Goal: Task Accomplishment & Management: Manage account settings

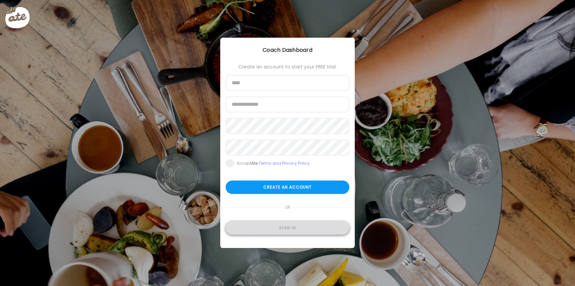
type input "**********"
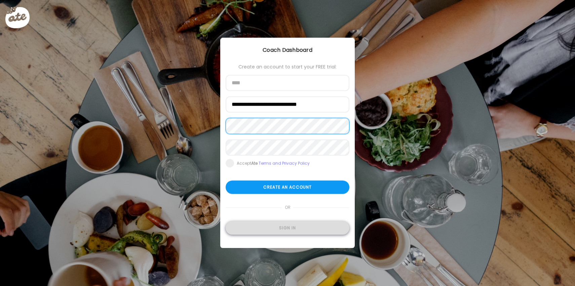
type input "**********"
click at [284, 228] on div "Sign in" at bounding box center [288, 227] width 124 height 13
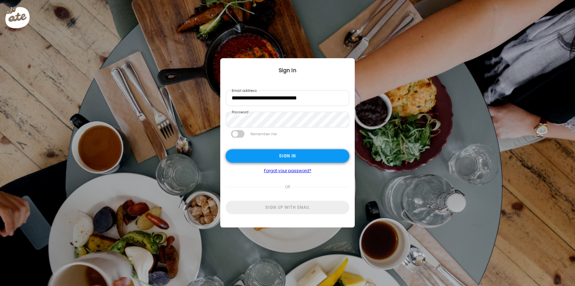
click at [300, 157] on div "Sign in" at bounding box center [288, 155] width 124 height 13
type input "**********"
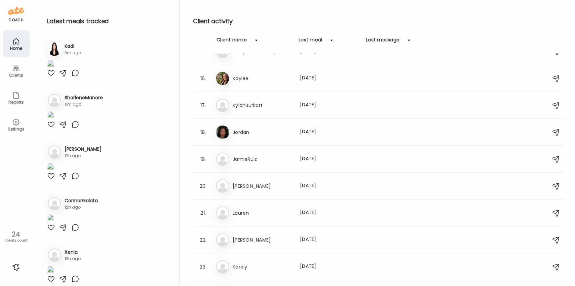
scroll to position [410, 0]
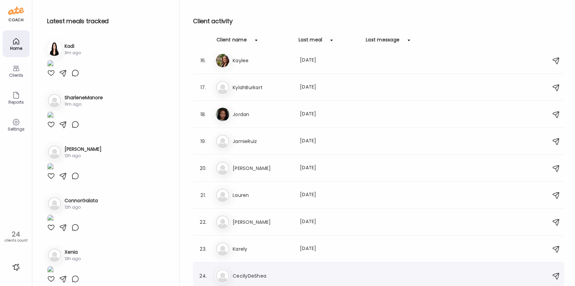
click at [277, 281] on div "Ce CecilyDeShea" at bounding box center [379, 275] width 329 height 15
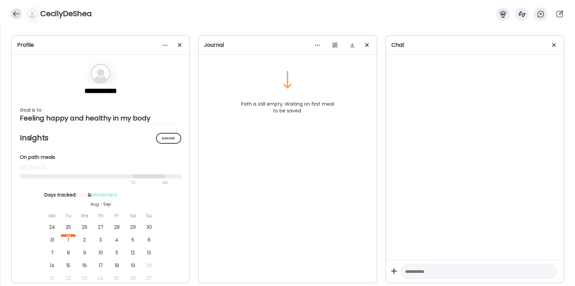
click at [19, 15] on div at bounding box center [16, 13] width 11 height 11
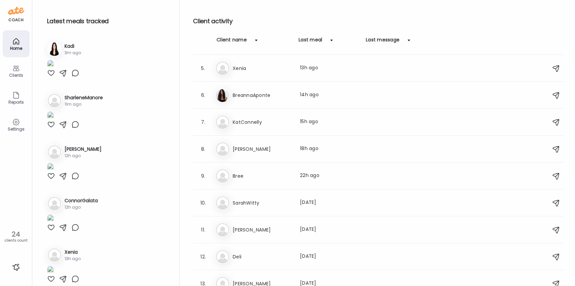
scroll to position [0, 0]
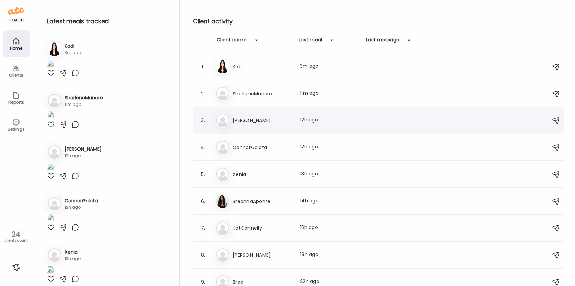
click at [257, 130] on div "3. Gi Gianna Last meal: 12h ago" at bounding box center [378, 120] width 371 height 27
click at [244, 121] on h3 "[PERSON_NAME]" at bounding box center [262, 120] width 59 height 8
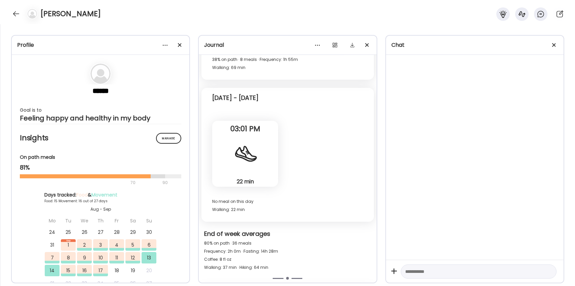
scroll to position [4472, 0]
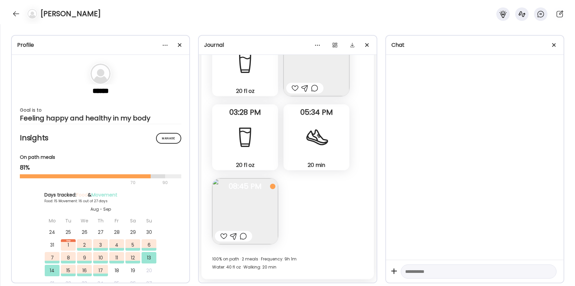
drag, startPoint x: 17, startPoint y: 14, endPoint x: 20, endPoint y: 18, distance: 4.7
click at [17, 14] on div at bounding box center [16, 13] width 11 height 11
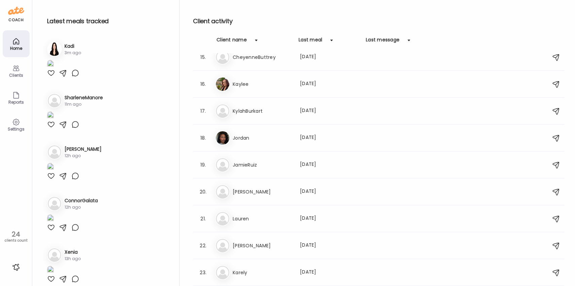
scroll to position [410, 0]
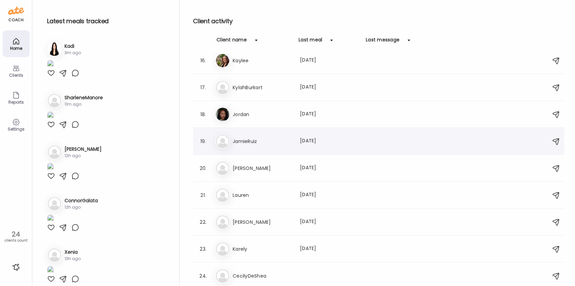
click at [259, 140] on h3 "JamieRuiz" at bounding box center [262, 141] width 59 height 8
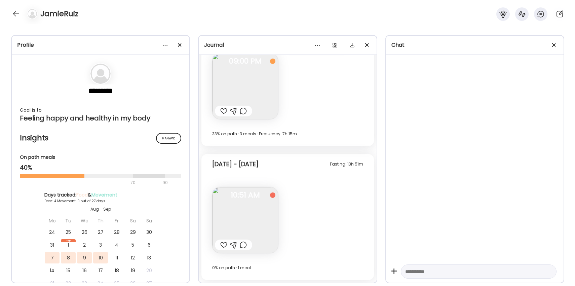
scroll to position [0, 0]
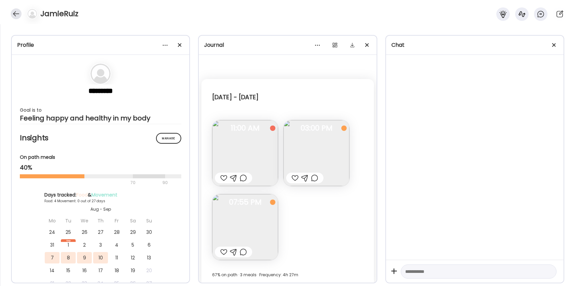
click at [16, 12] on div at bounding box center [16, 13] width 11 height 11
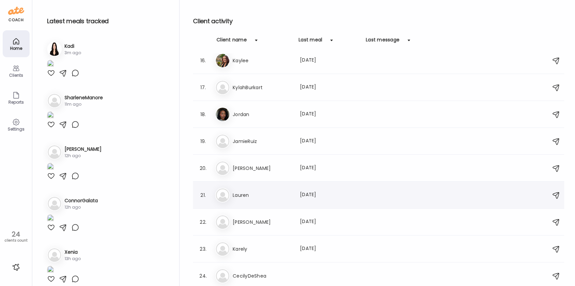
click at [263, 198] on h3 "Lauren" at bounding box center [262, 195] width 59 height 8
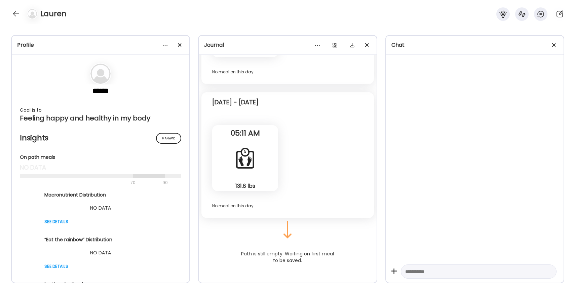
scroll to position [2337, 0]
click at [170, 45] on div at bounding box center [164, 44] width 13 height 13
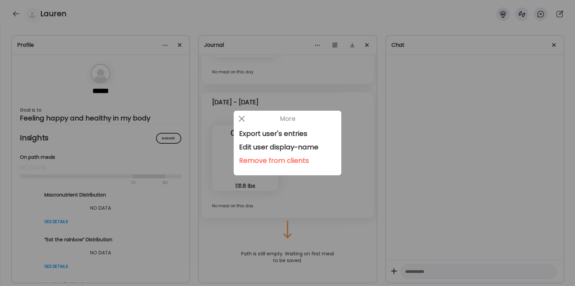
click at [250, 162] on div "Remove from clients" at bounding box center [287, 160] width 97 height 13
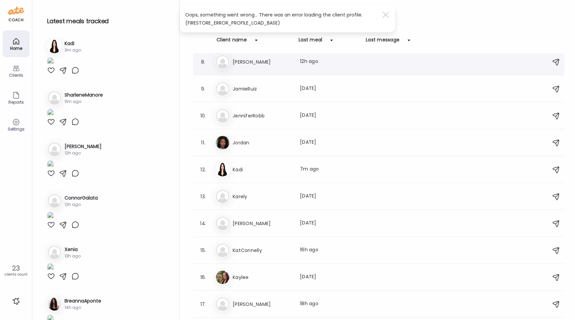
scroll to position [349, 0]
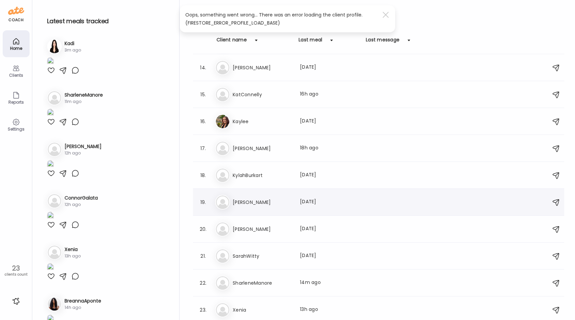
click at [241, 201] on h3 "[PERSON_NAME]" at bounding box center [262, 202] width 59 height 8
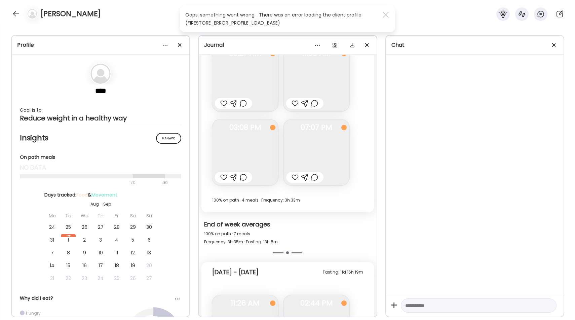
scroll to position [2122, 0]
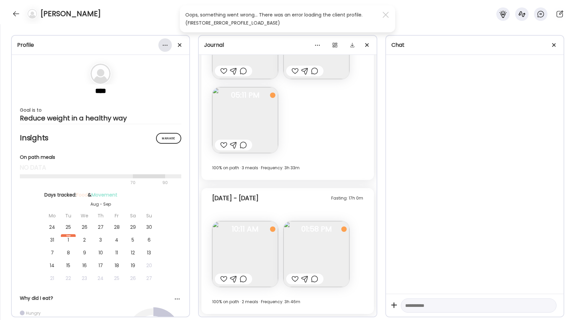
click at [168, 47] on div at bounding box center [164, 44] width 13 height 13
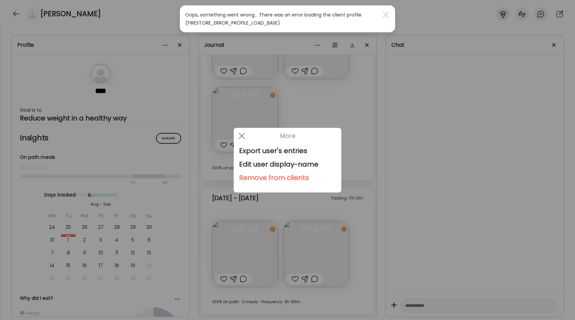
click at [263, 181] on div "Remove from clients" at bounding box center [287, 177] width 97 height 13
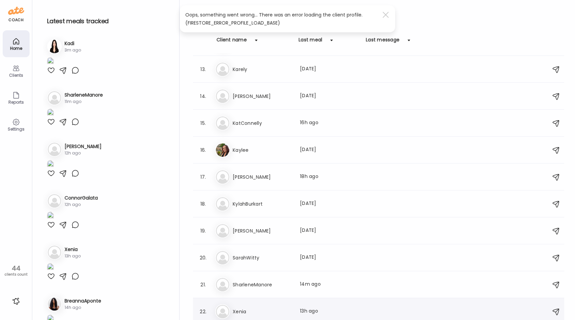
scroll to position [319, 0]
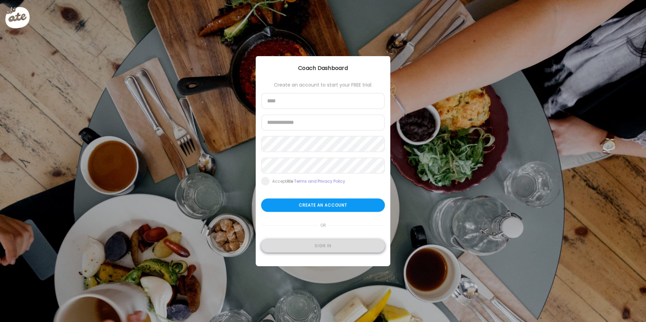
type input "**********"
click at [318, 247] on div "Sign in" at bounding box center [323, 246] width 124 height 13
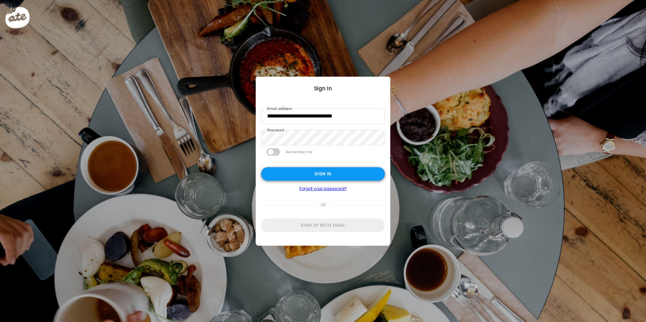
click at [322, 172] on div "Sign in" at bounding box center [323, 174] width 124 height 13
type input "**********"
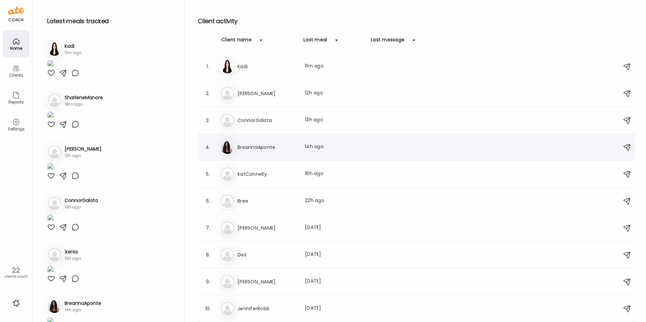
click at [275, 143] on h3 "BreannaAponte" at bounding box center [267, 147] width 59 height 8
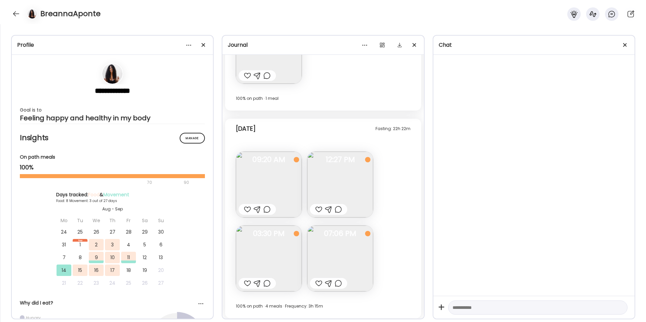
scroll to position [1898, 0]
click at [15, 13] on div at bounding box center [16, 13] width 11 height 11
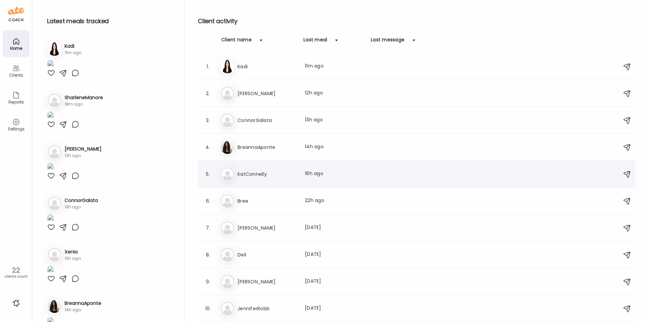
click at [270, 179] on div "Ka KatConnelly Last meal: 16h ago" at bounding box center [417, 174] width 395 height 15
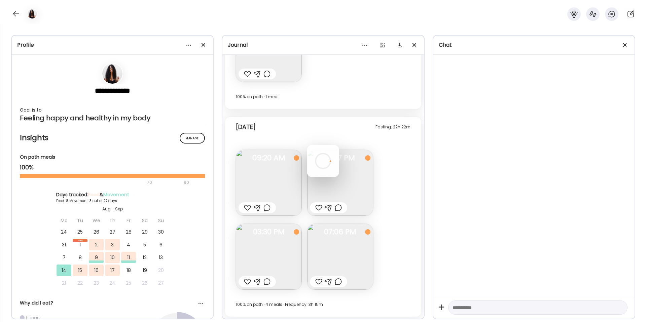
scroll to position [0, 0]
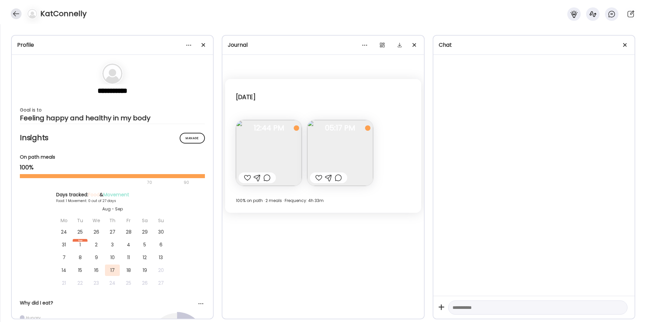
click at [15, 13] on div at bounding box center [16, 13] width 11 height 11
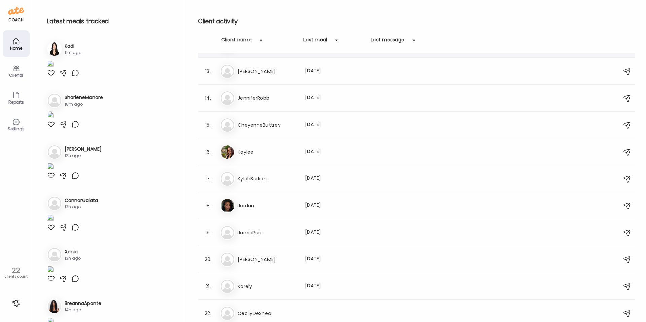
scroll to position [318, 0]
click at [259, 205] on h3 "Jordan" at bounding box center [267, 206] width 59 height 8
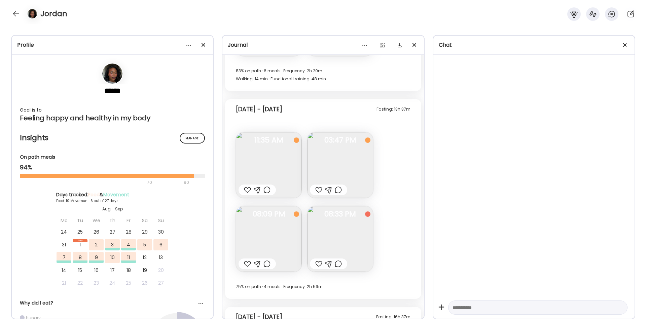
scroll to position [1015, 0]
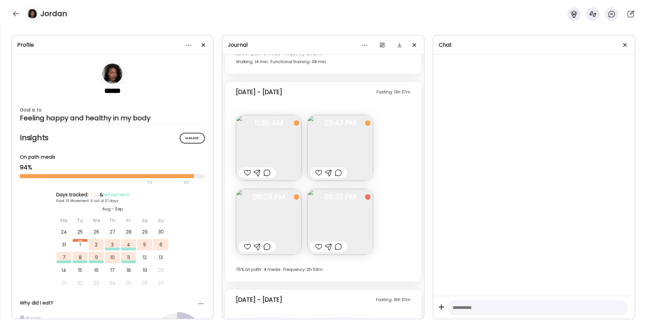
click at [335, 158] on img at bounding box center [340, 148] width 66 height 66
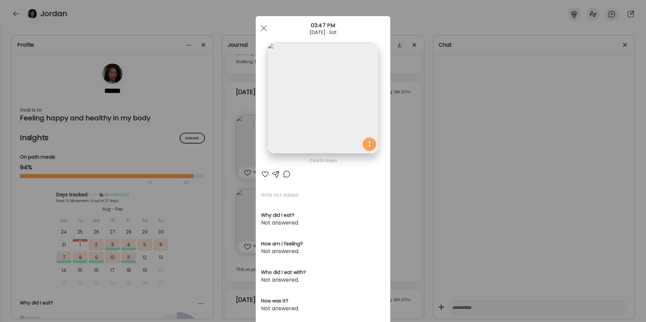
click at [553, 186] on div "Ate Coach Dashboard Wahoo! It’s official Take a moment to set up your Coach Pro…" at bounding box center [323, 161] width 646 height 322
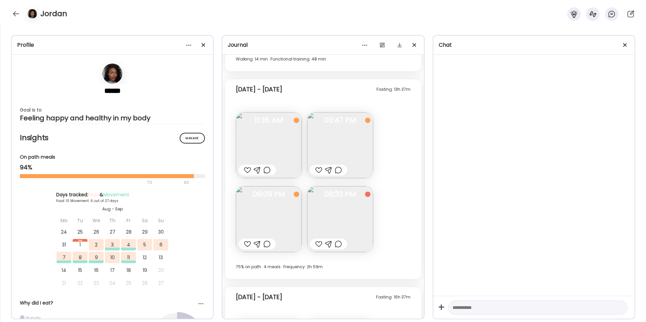
scroll to position [1014, 0]
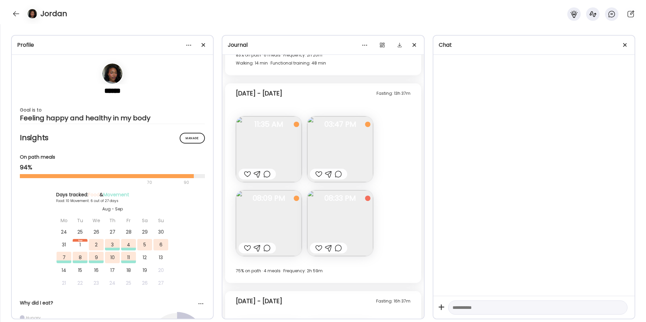
click at [277, 146] on img at bounding box center [269, 149] width 66 height 66
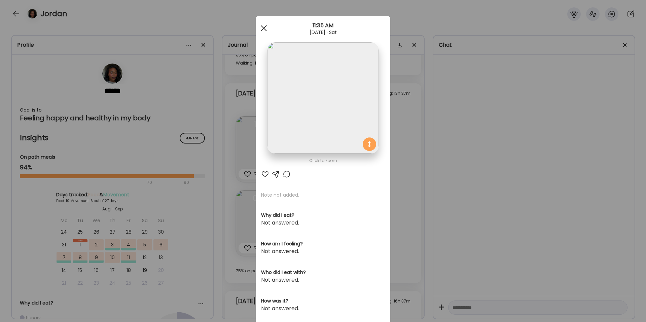
click at [262, 30] on span at bounding box center [264, 28] width 6 height 6
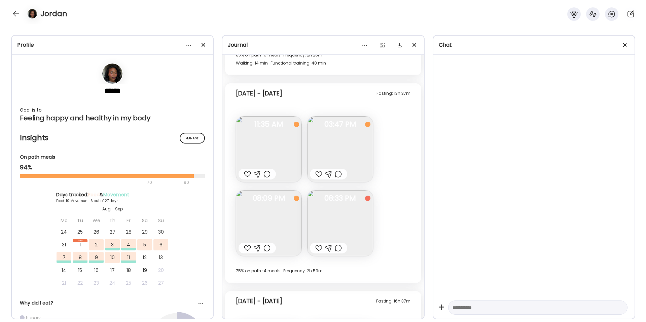
click at [339, 150] on img at bounding box center [340, 149] width 66 height 66
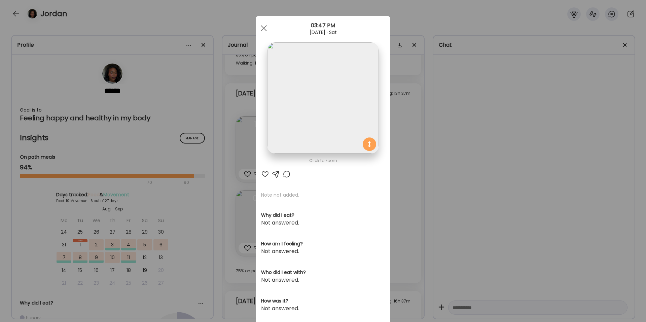
click at [460, 191] on div "Ate Coach Dashboard Wahoo! It’s official Take a moment to set up your Coach Pro…" at bounding box center [323, 161] width 646 height 322
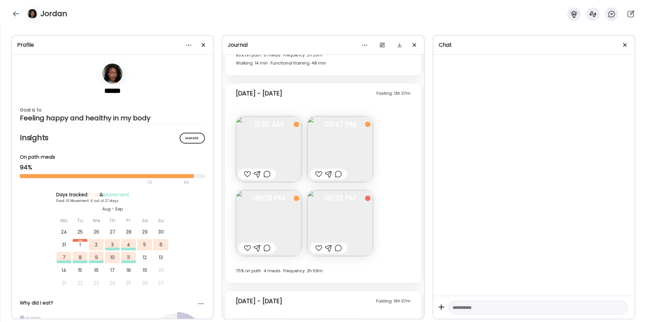
click at [230, 211] on div "Fasting: 13h 37m [DATE] - [DATE] Note not added Questions not answered 11:35 AM…" at bounding box center [323, 183] width 196 height 200
click at [282, 228] on img at bounding box center [269, 223] width 66 height 66
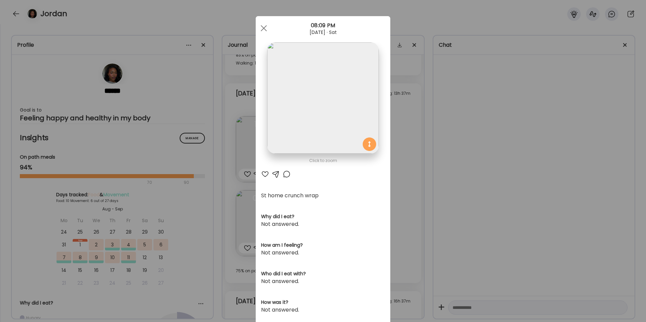
click at [498, 223] on div "Ate Coach Dashboard Wahoo! It’s official Take a moment to set up your Coach Pro…" at bounding box center [323, 161] width 646 height 322
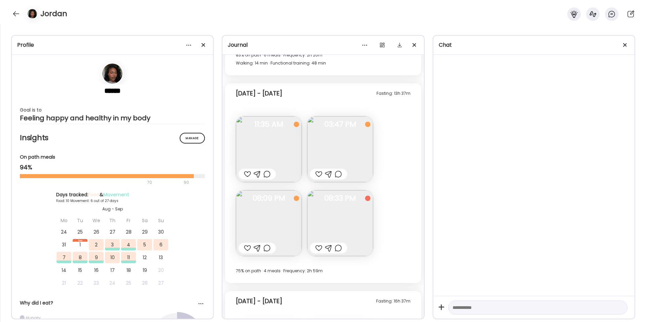
click at [340, 212] on img at bounding box center [340, 223] width 66 height 66
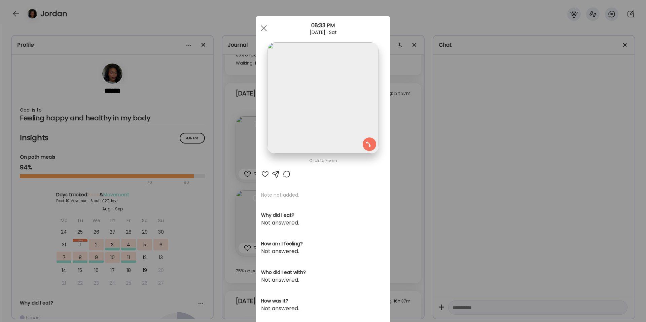
click at [523, 211] on div "Ate Coach Dashboard Wahoo! It’s official Take a moment to set up your Coach Pro…" at bounding box center [323, 161] width 646 height 322
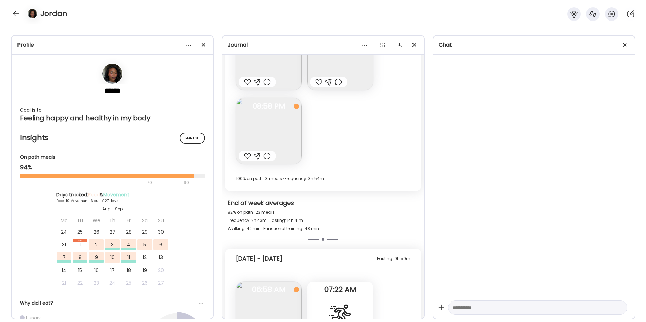
scroll to position [1444, 0]
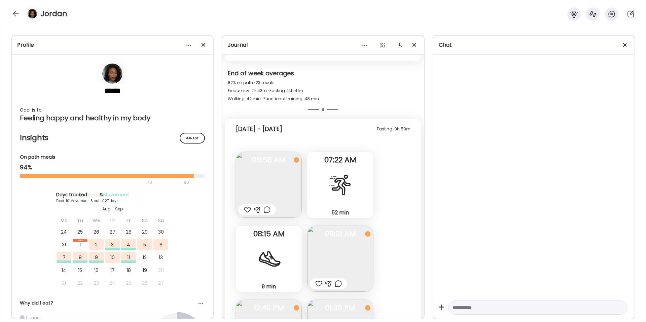
click at [273, 190] on img at bounding box center [269, 185] width 66 height 66
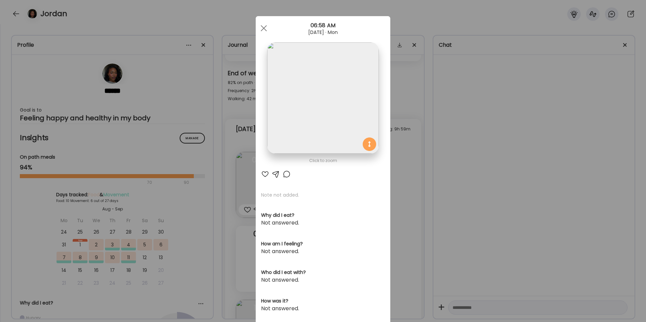
click at [261, 27] on span at bounding box center [264, 28] width 6 height 6
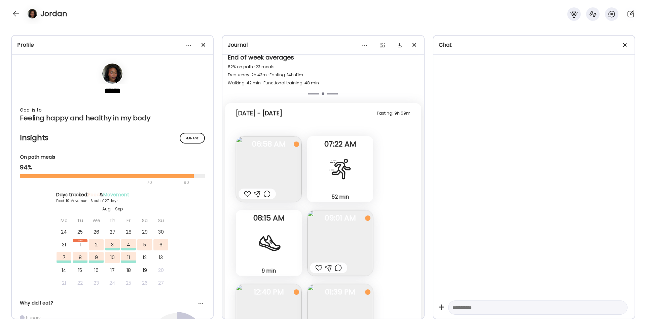
scroll to position [1539, 0]
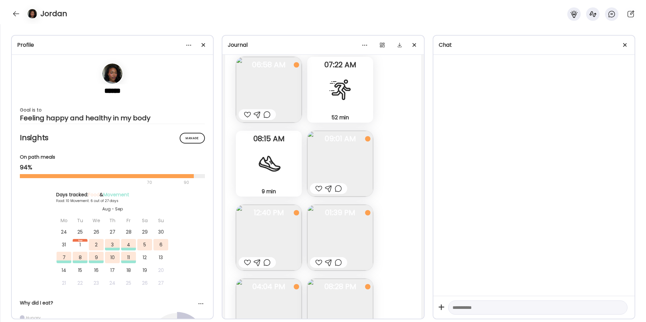
click at [334, 169] on img at bounding box center [340, 164] width 66 height 66
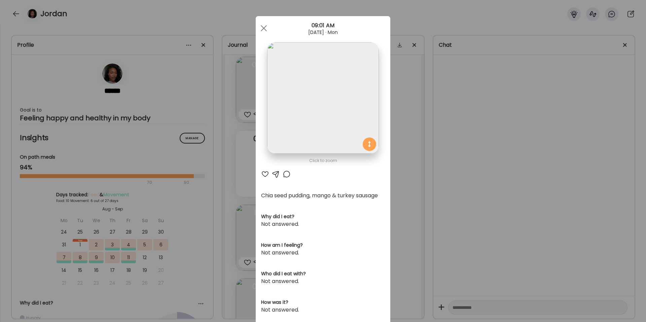
click at [462, 177] on div "Ate Coach Dashboard Wahoo! It’s official Take a moment to set up your Coach Pro…" at bounding box center [323, 161] width 646 height 322
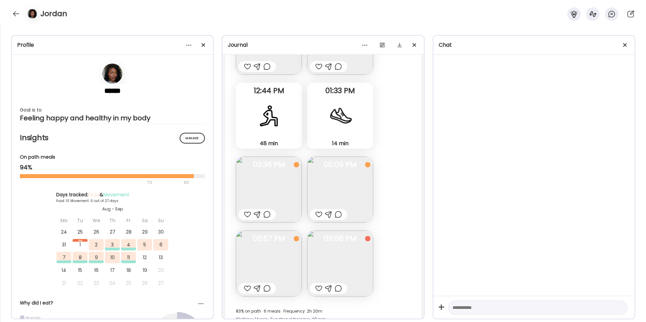
scroll to position [0, 0]
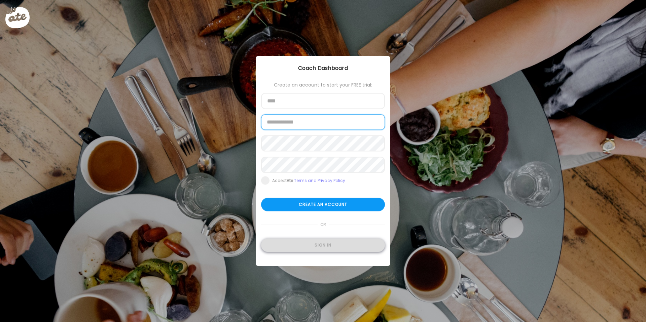
type input "**********"
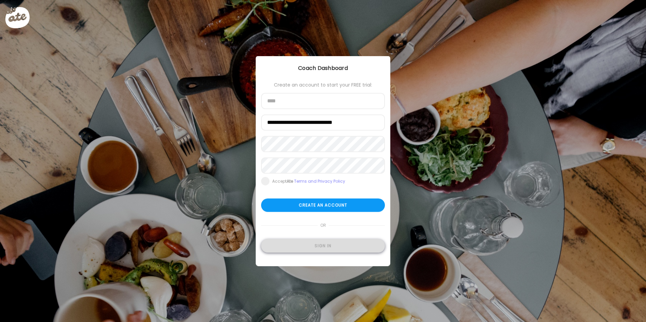
type input "**********"
click at [320, 252] on div "Sign in" at bounding box center [323, 246] width 124 height 13
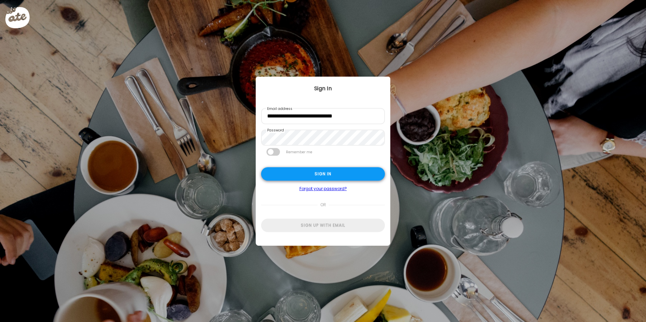
click at [318, 171] on div "Sign in" at bounding box center [323, 174] width 124 height 13
type input "**********"
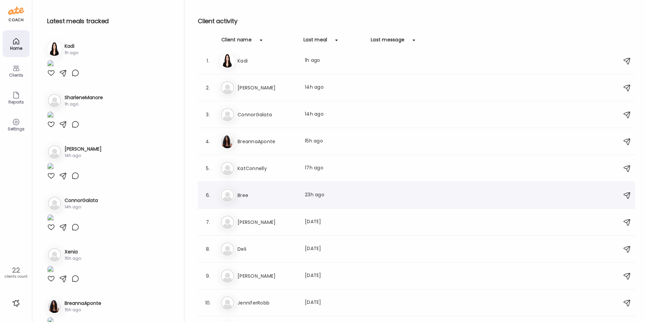
scroll to position [10, 0]
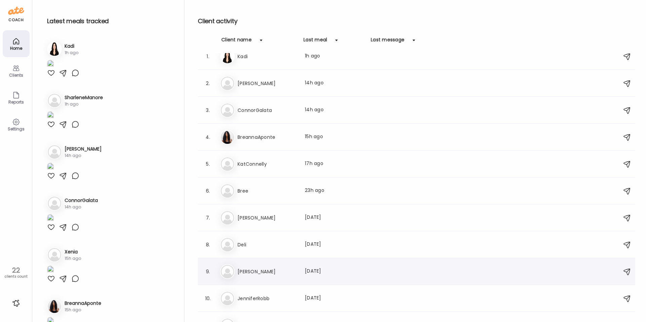
click at [267, 260] on div "9. As Ashley Last meal: 5d ago" at bounding box center [416, 271] width 437 height 27
click at [273, 270] on h3 "[PERSON_NAME]" at bounding box center [267, 272] width 59 height 8
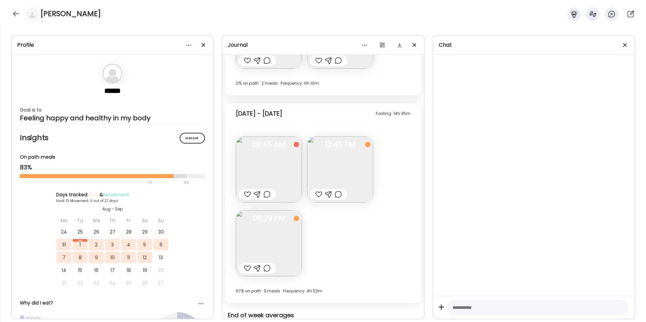
scroll to position [1395, 0]
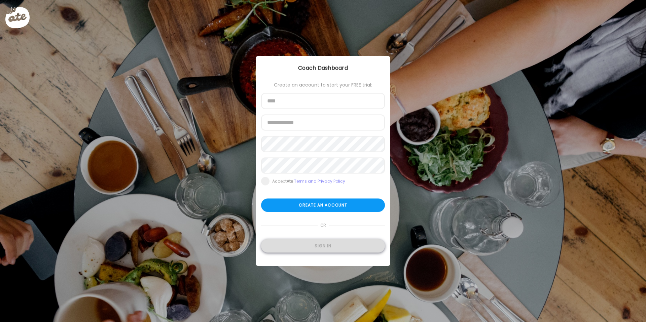
type input "**********"
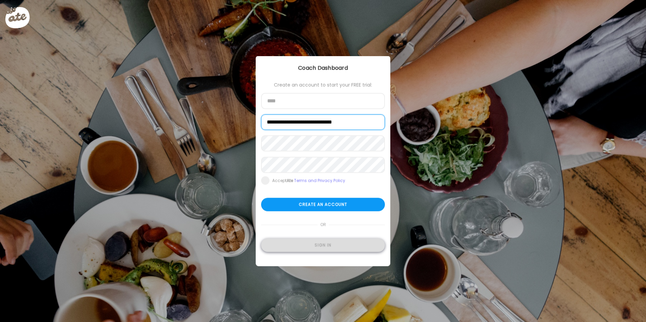
type input "**********"
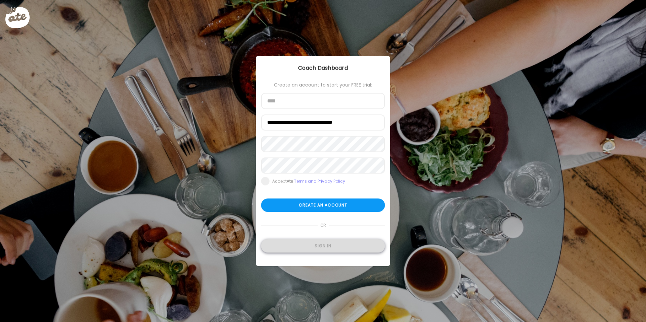
click at [316, 249] on div "Sign in" at bounding box center [323, 246] width 124 height 13
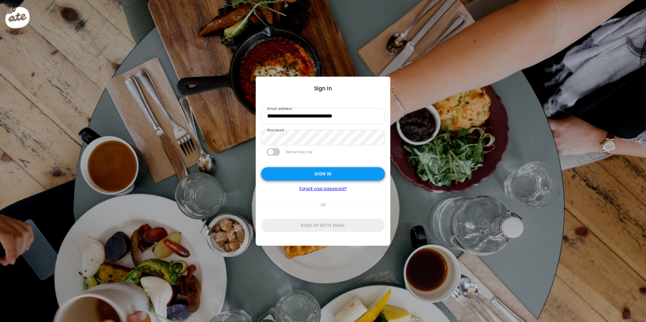
click at [327, 172] on div "Sign in" at bounding box center [323, 174] width 124 height 13
type input "**********"
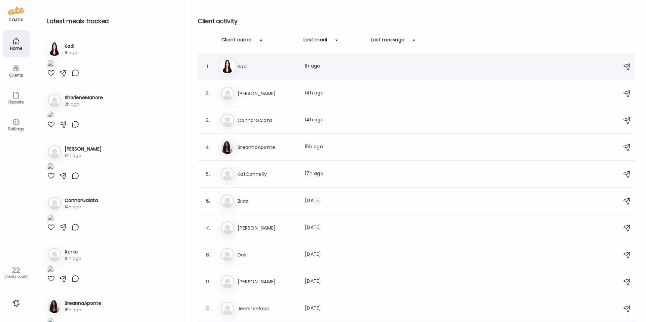
click at [264, 71] on div "Ka Kadi Last meal: 1h ago" at bounding box center [417, 66] width 395 height 15
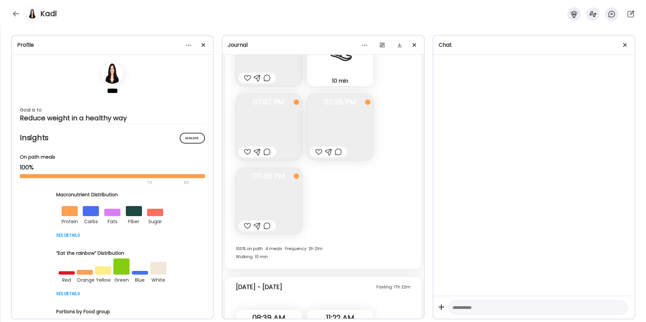
scroll to position [10744, 0]
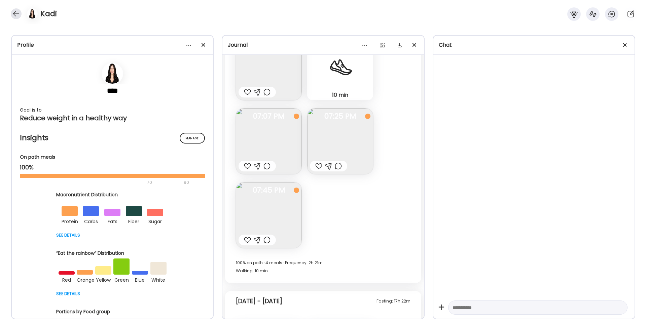
click at [17, 13] on div at bounding box center [16, 13] width 11 height 11
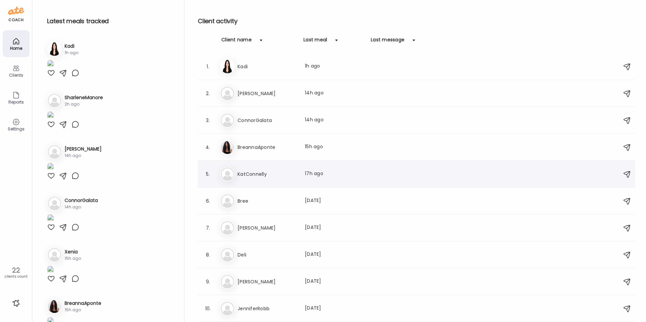
click at [270, 174] on h3 "KatConnelly" at bounding box center [267, 174] width 59 height 8
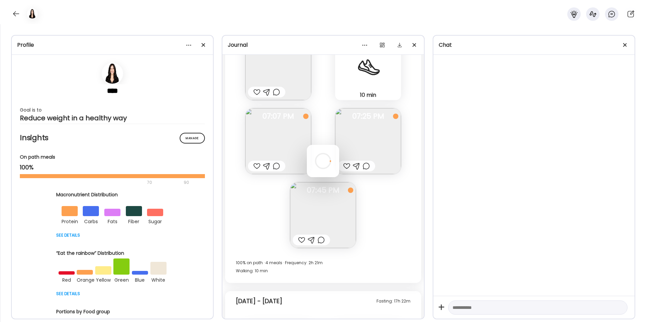
scroll to position [0, 0]
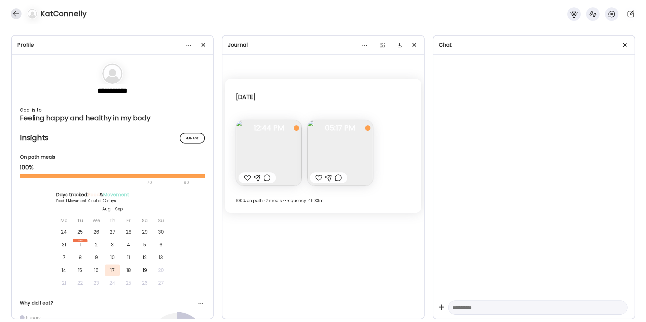
click at [17, 12] on div at bounding box center [16, 13] width 11 height 11
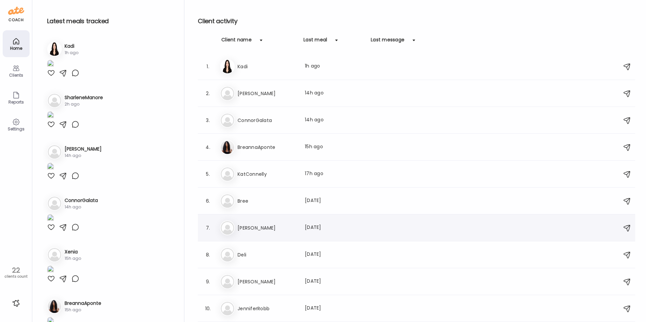
click at [269, 227] on h3 "[PERSON_NAME]" at bounding box center [267, 228] width 59 height 8
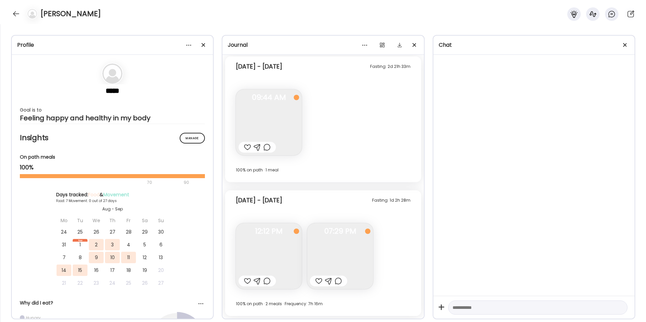
scroll to position [2960, 0]
click at [11, 13] on div at bounding box center [16, 13] width 11 height 11
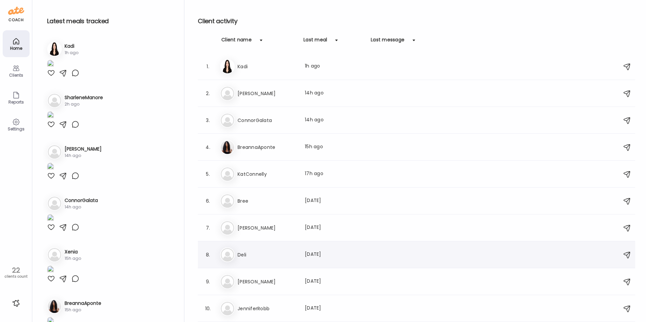
click at [266, 262] on div "De Deli Last meal: 2d ago" at bounding box center [417, 255] width 395 height 15
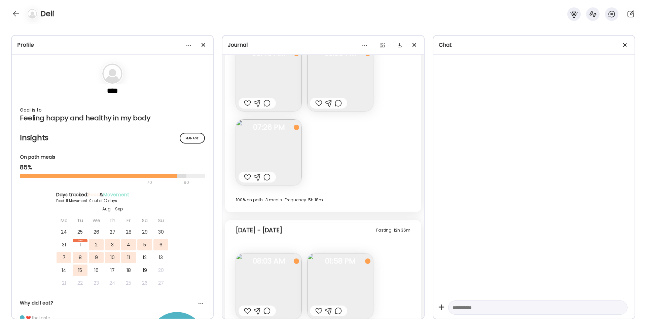
scroll to position [2388, 0]
